Goal: Obtain resource: Download file/media

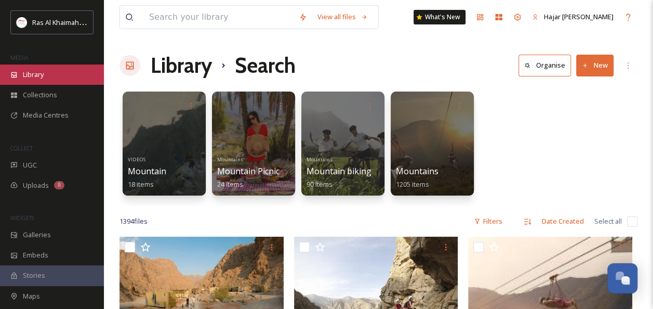
click at [41, 73] on span "Library" at bounding box center [33, 75] width 21 height 10
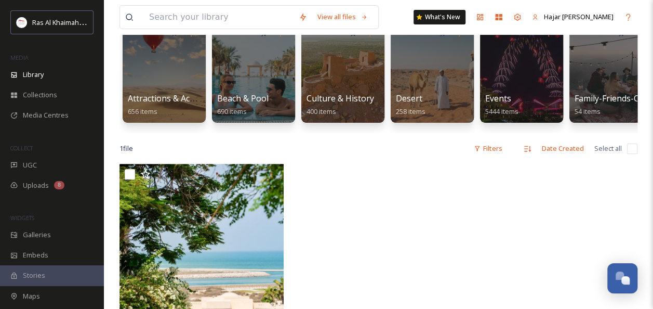
scroll to position [18, 0]
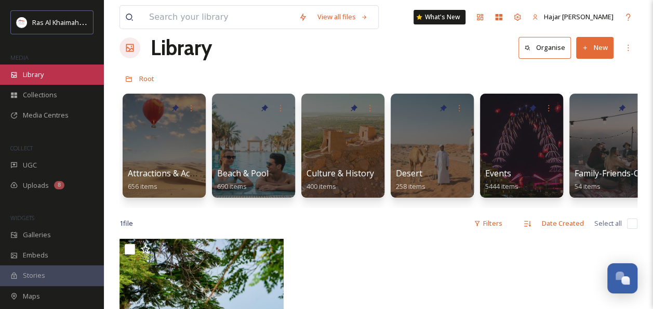
click at [31, 76] on span "Library" at bounding box center [33, 75] width 21 height 10
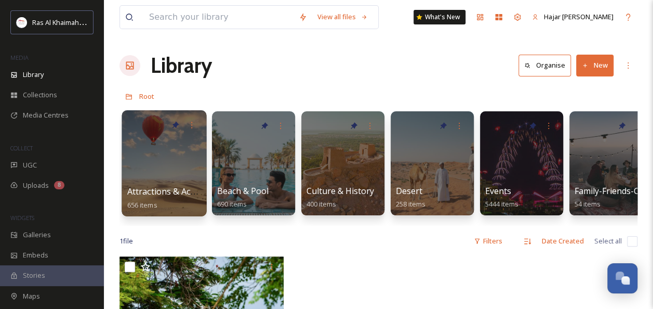
click at [152, 141] on div at bounding box center [164, 163] width 85 height 106
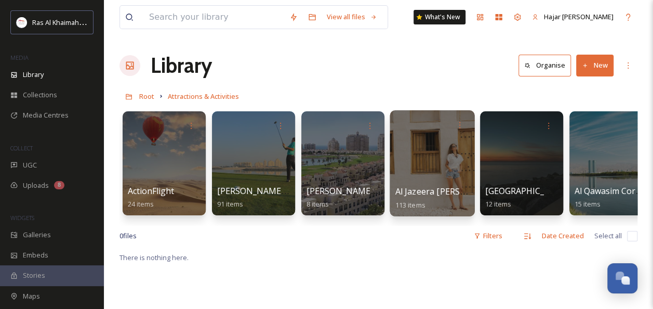
click at [429, 166] on div at bounding box center [432, 163] width 85 height 106
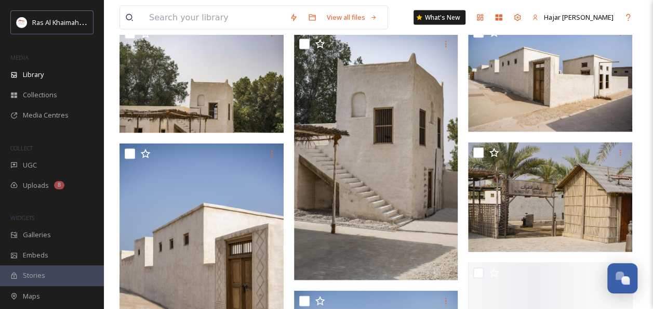
scroll to position [1242, 0]
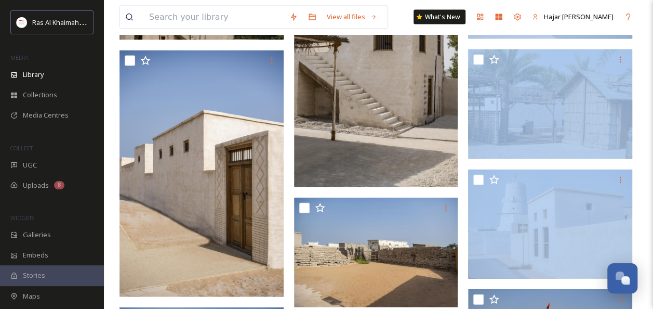
drag, startPoint x: 652, startPoint y: 88, endPoint x: 662, endPoint y: -38, distance: 127.1
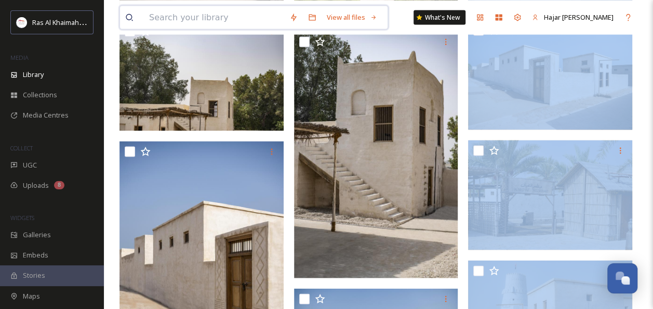
click at [203, 18] on input at bounding box center [214, 17] width 140 height 23
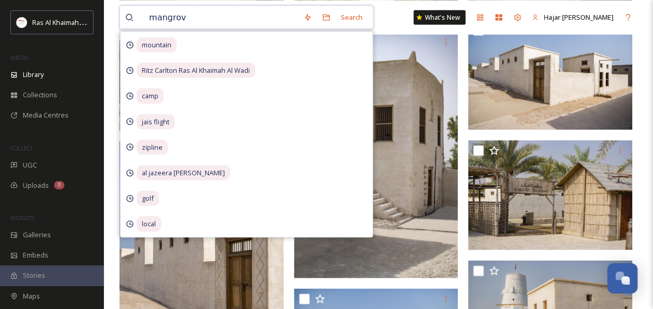
type input "mangrove"
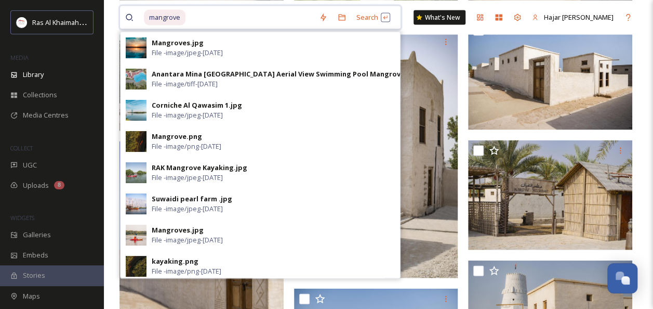
click at [203, 20] on input at bounding box center [249, 17] width 127 height 23
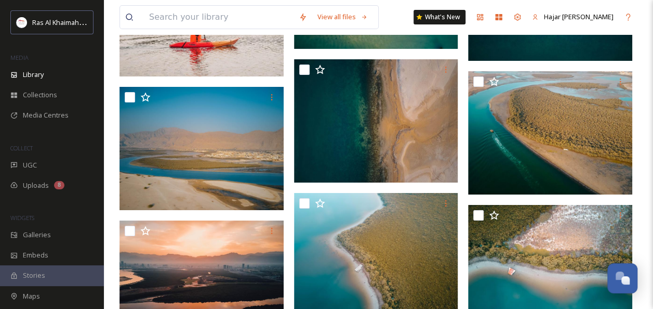
scroll to position [1800, 0]
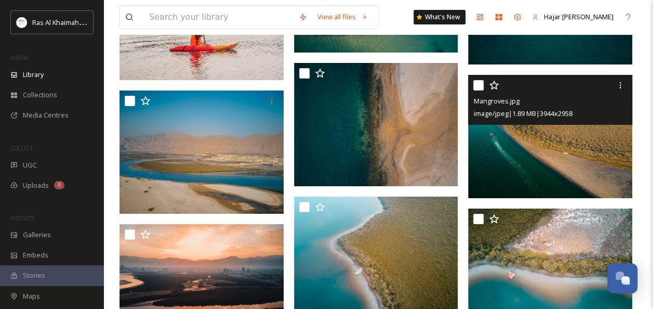
click at [570, 158] on img at bounding box center [550, 136] width 164 height 123
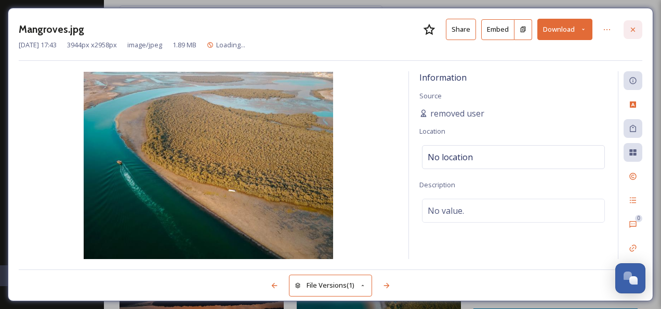
click at [631, 27] on icon at bounding box center [633, 29] width 4 height 4
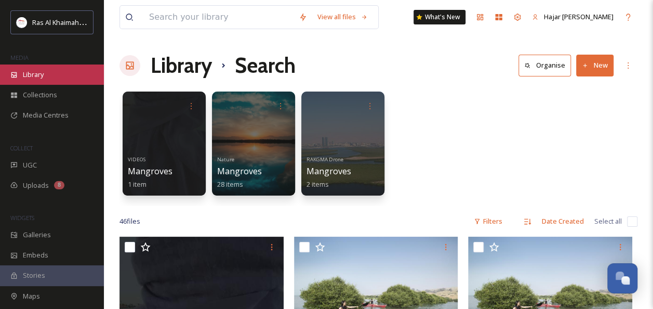
click at [64, 75] on div "Library" at bounding box center [52, 74] width 104 height 20
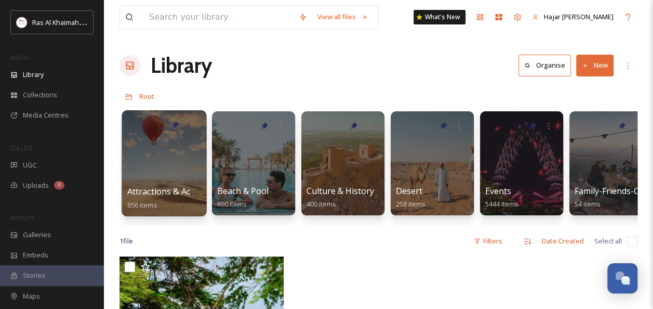
click at [184, 166] on div at bounding box center [164, 163] width 85 height 106
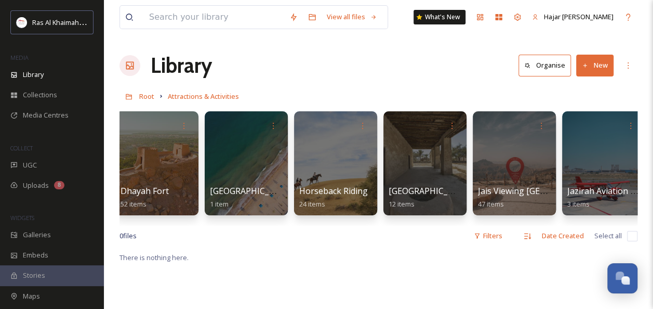
scroll to position [0, 634]
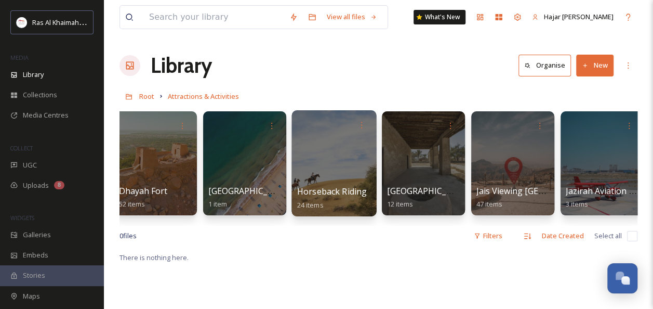
click at [309, 151] on div at bounding box center [333, 163] width 85 height 106
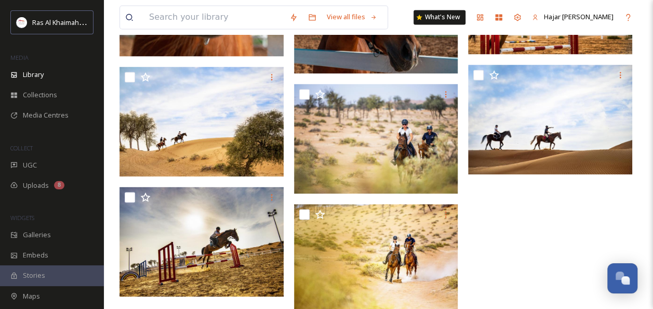
scroll to position [936, 0]
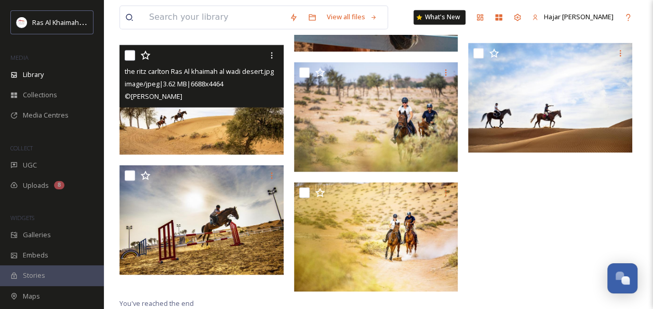
click at [223, 130] on img at bounding box center [201, 100] width 164 height 110
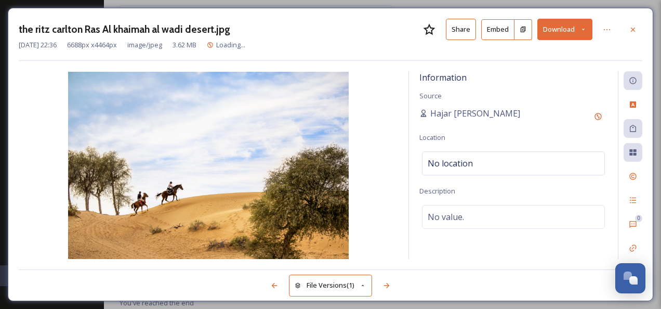
click at [466, 33] on button "Share" at bounding box center [461, 29] width 30 height 21
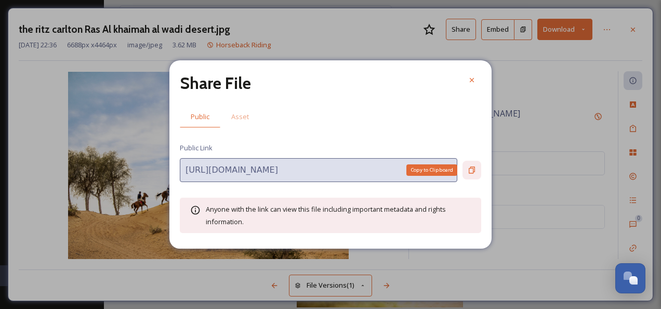
click at [472, 170] on icon at bounding box center [472, 170] width 8 height 8
click at [471, 84] on icon at bounding box center [472, 80] width 8 height 8
